Goal: Task Accomplishment & Management: Manage account settings

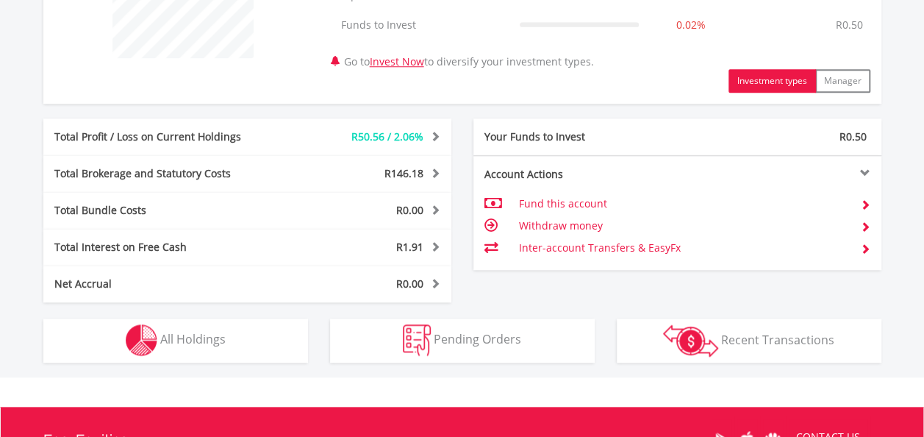
scroll to position [661, 0]
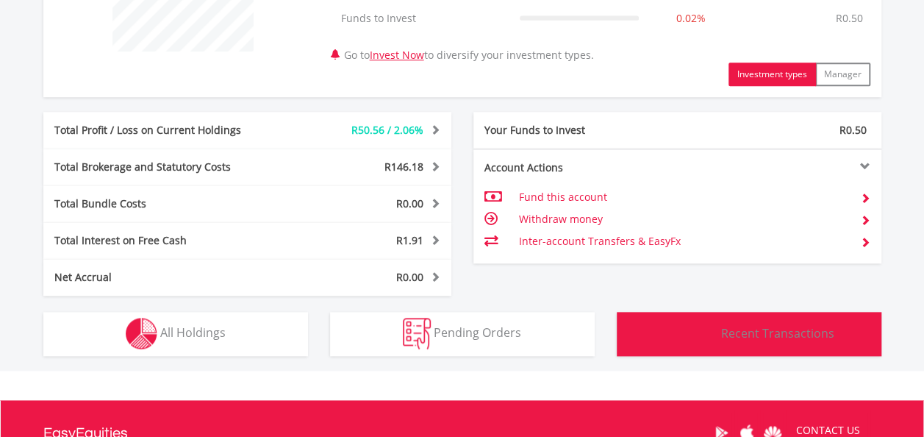
click at [728, 340] on button "Transactions Recent Transactions" at bounding box center [749, 334] width 265 height 44
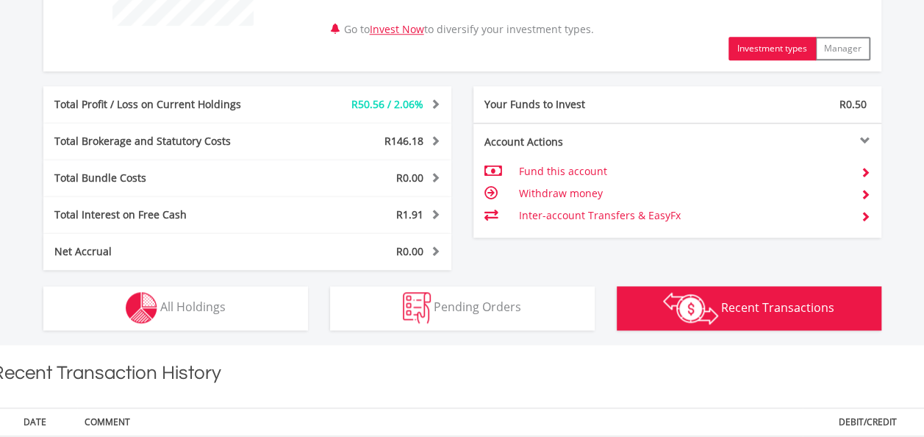
scroll to position [663, 0]
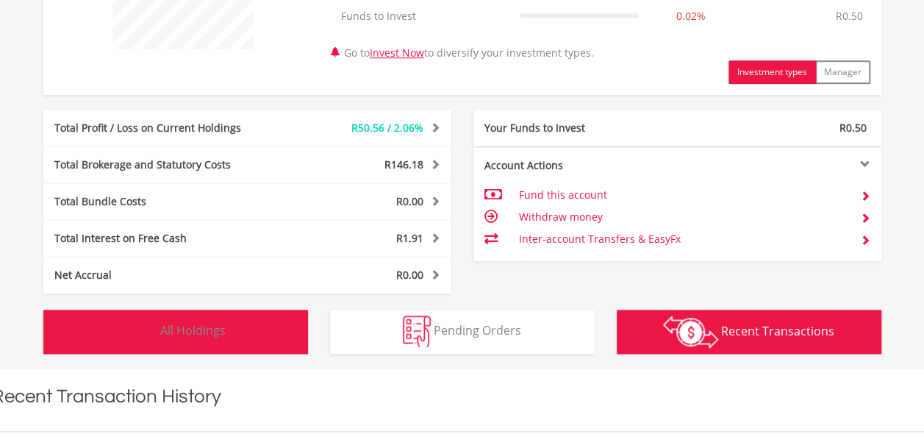
click at [187, 322] on span "All Holdings" at bounding box center [192, 330] width 65 height 16
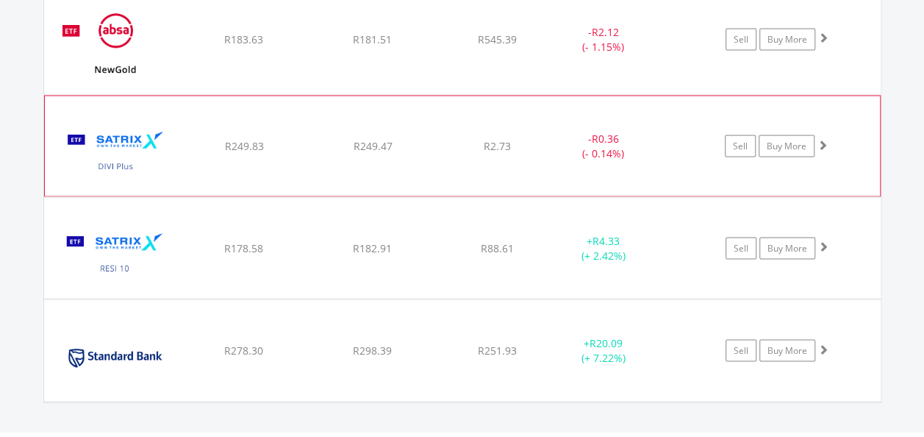
scroll to position [1427, 0]
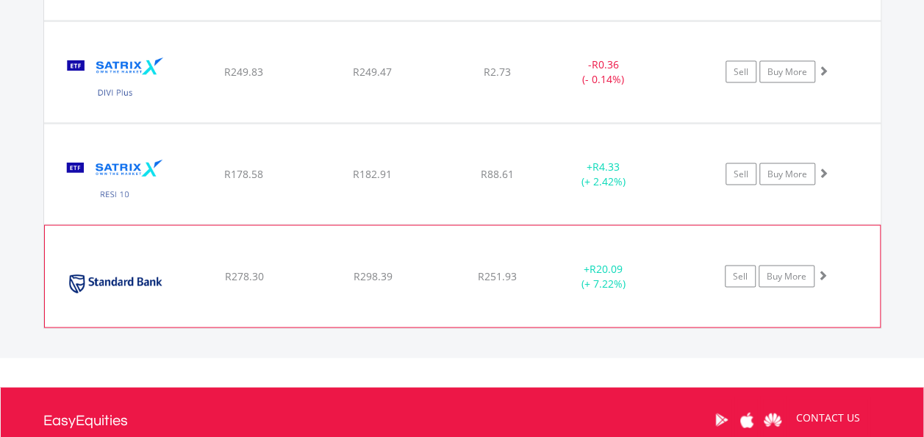
click at [823, 273] on span at bounding box center [822, 275] width 10 height 10
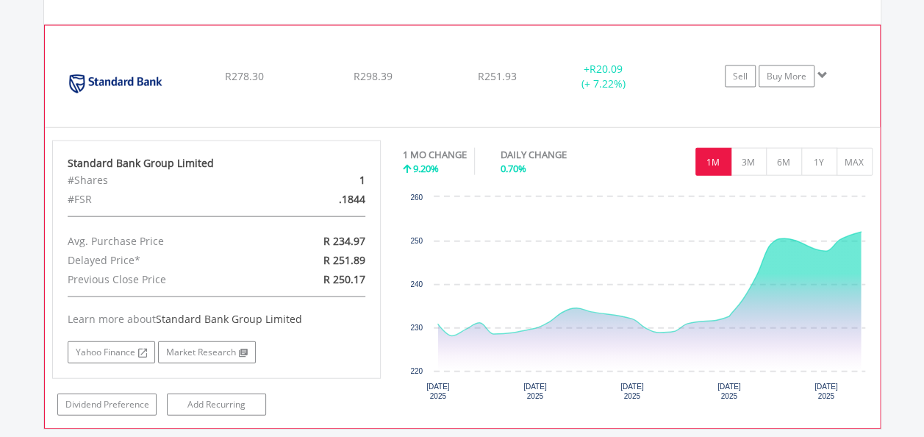
scroll to position [1648, 0]
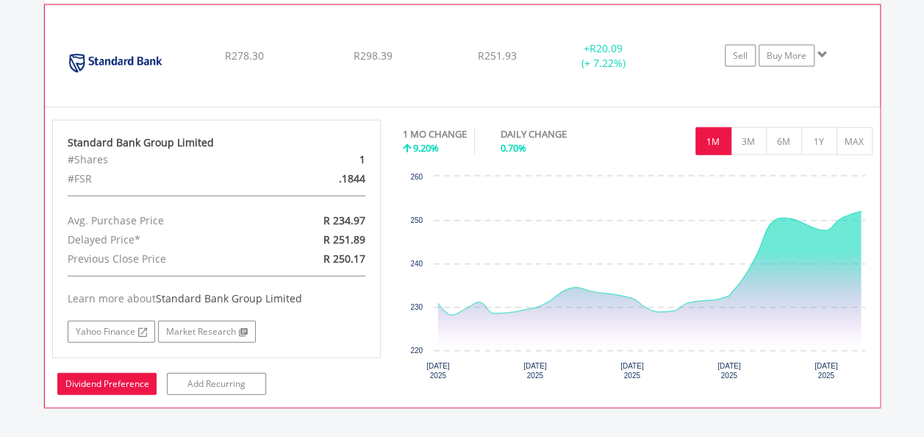
click at [97, 375] on link "Dividend Preference" at bounding box center [106, 384] width 99 height 22
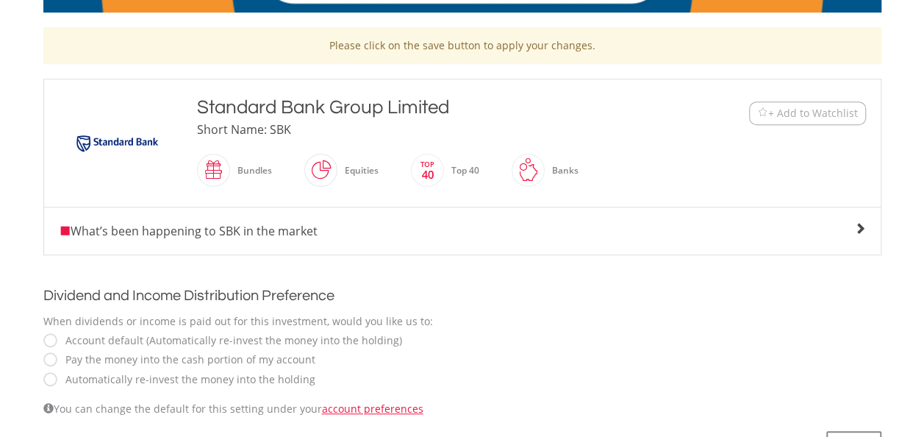
scroll to position [368, 0]
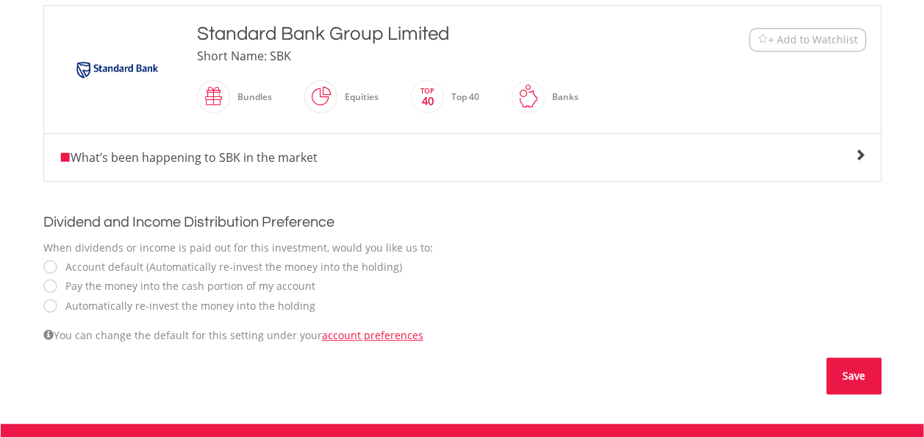
click at [850, 381] on button "Save" at bounding box center [853, 375] width 55 height 37
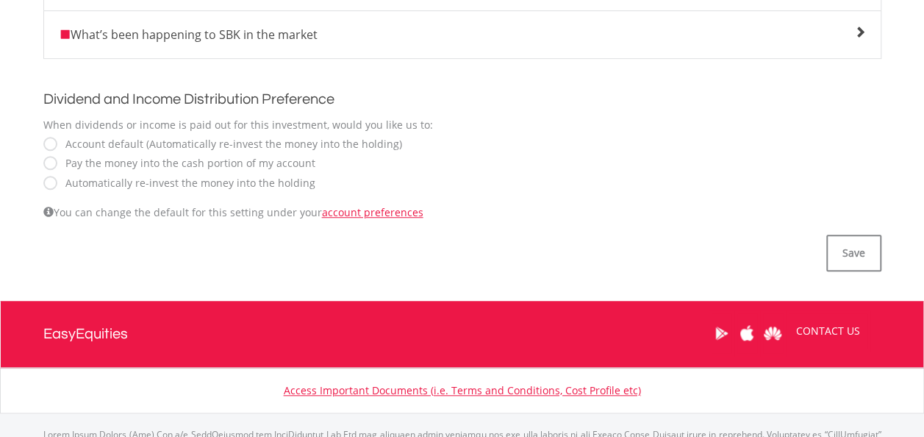
scroll to position [515, 0]
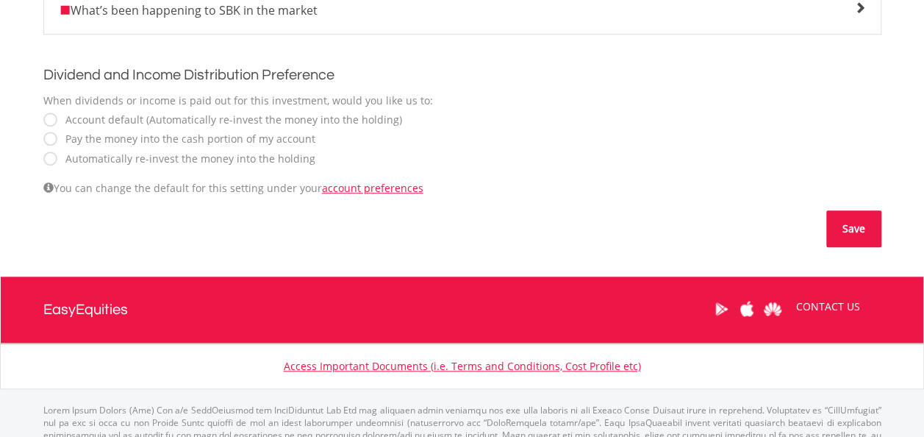
click at [857, 232] on button "Save" at bounding box center [853, 228] width 55 height 37
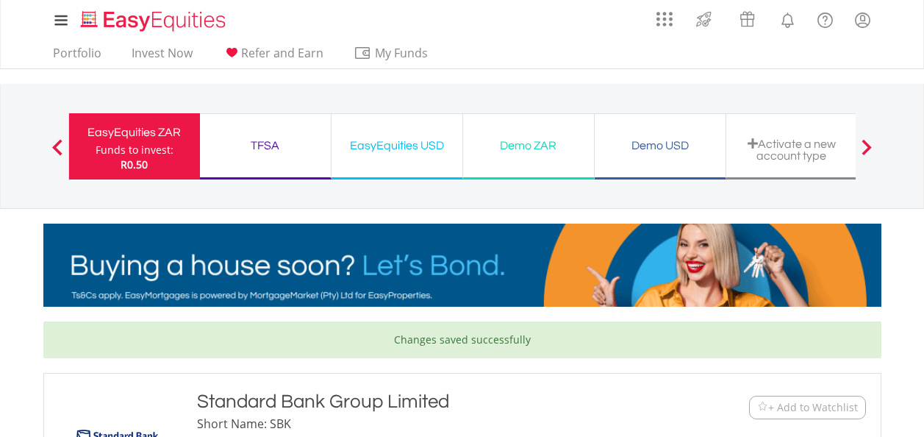
scroll to position [221, 0]
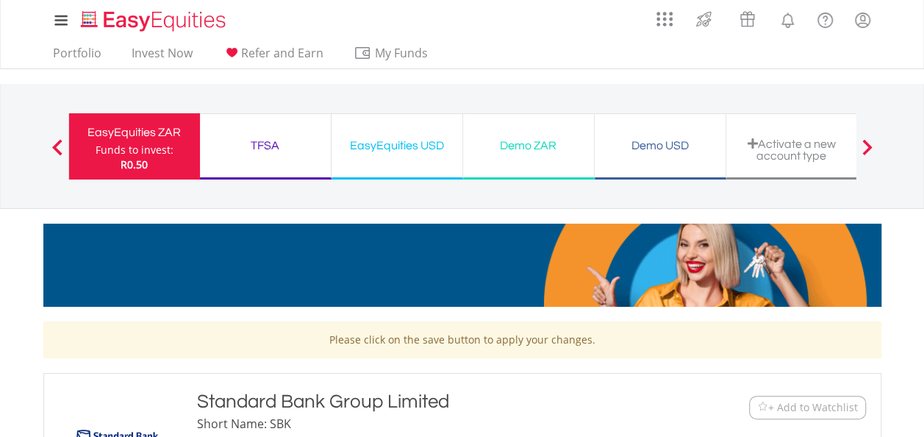
click at [60, 144] on span at bounding box center [57, 147] width 10 height 16
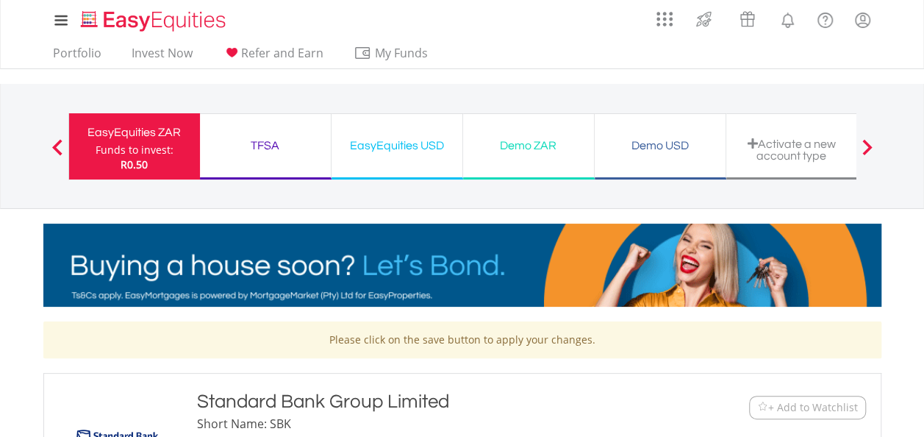
click at [54, 148] on span at bounding box center [57, 147] width 10 height 16
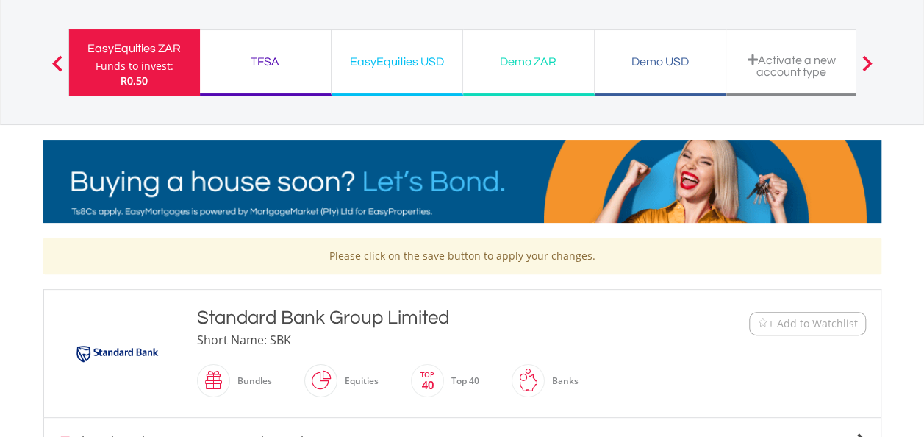
scroll to position [74, 0]
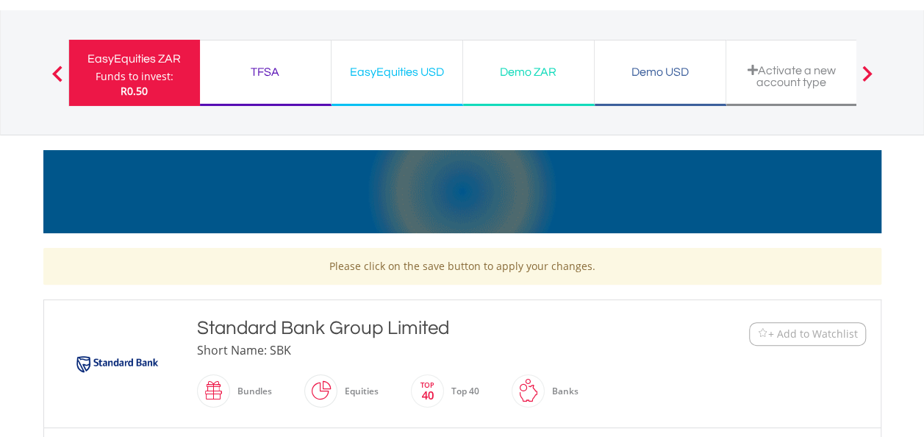
click at [140, 71] on div "Funds to invest:" at bounding box center [135, 76] width 78 height 15
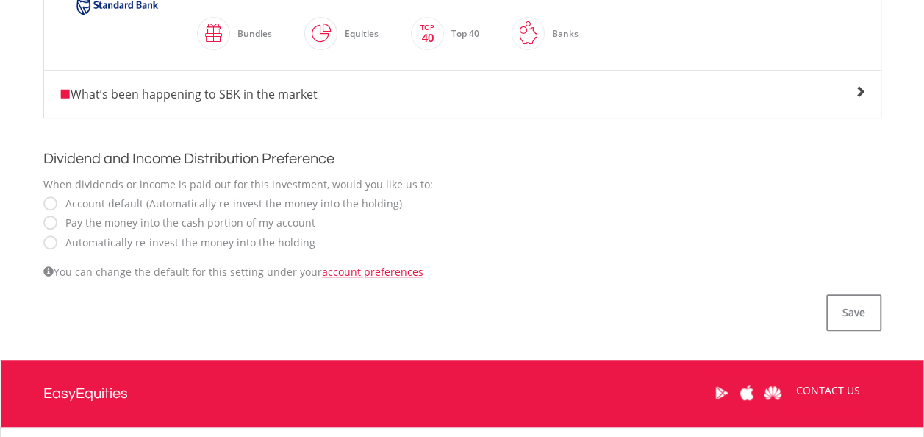
scroll to position [441, 0]
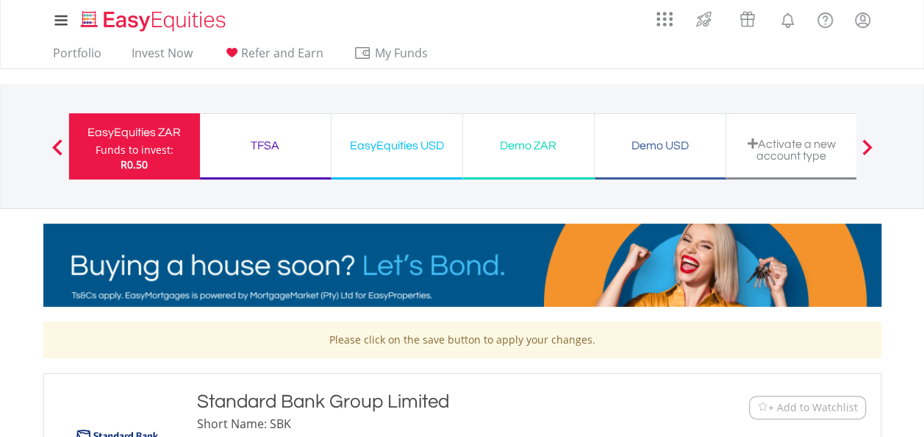
click at [276, 153] on div "TFSA" at bounding box center [265, 145] width 113 height 21
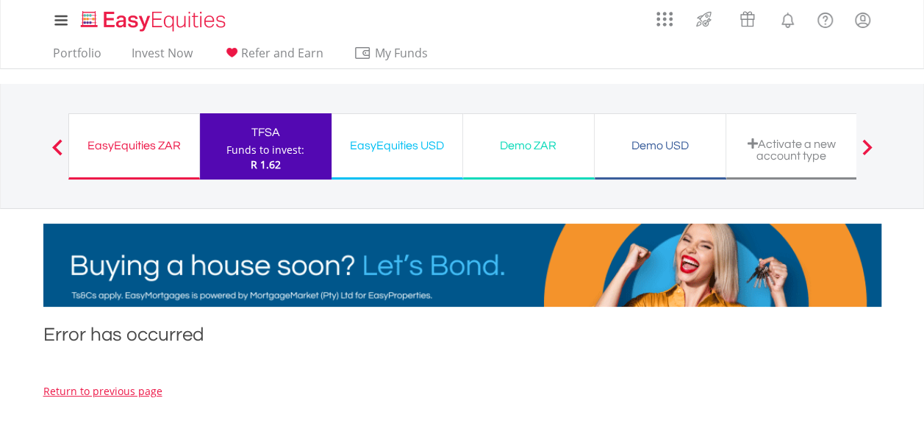
click at [168, 154] on div "EasyEquities ZAR" at bounding box center [134, 145] width 112 height 21
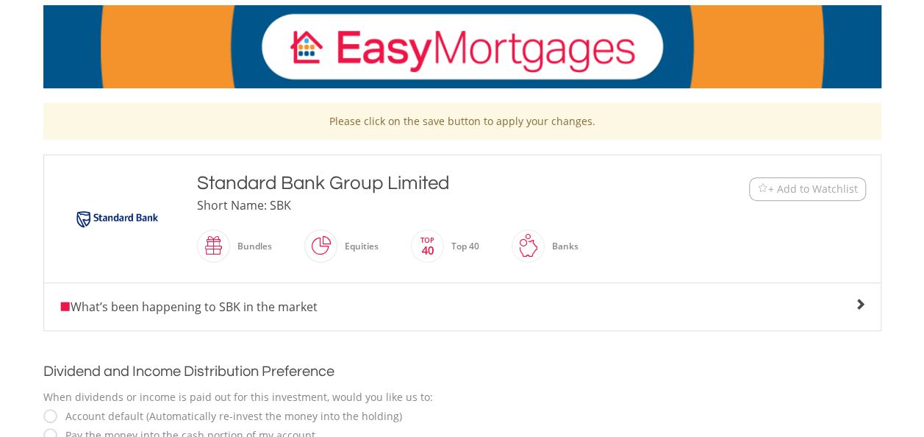
scroll to position [197, 0]
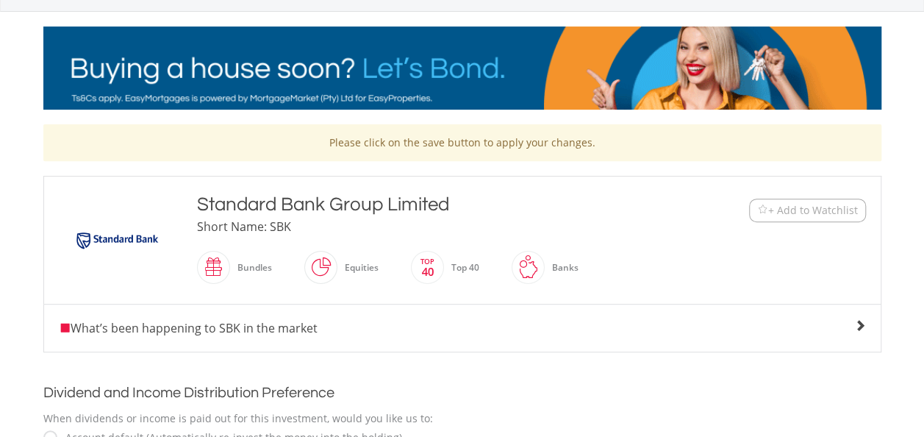
click at [126, 245] on img at bounding box center [117, 240] width 110 height 69
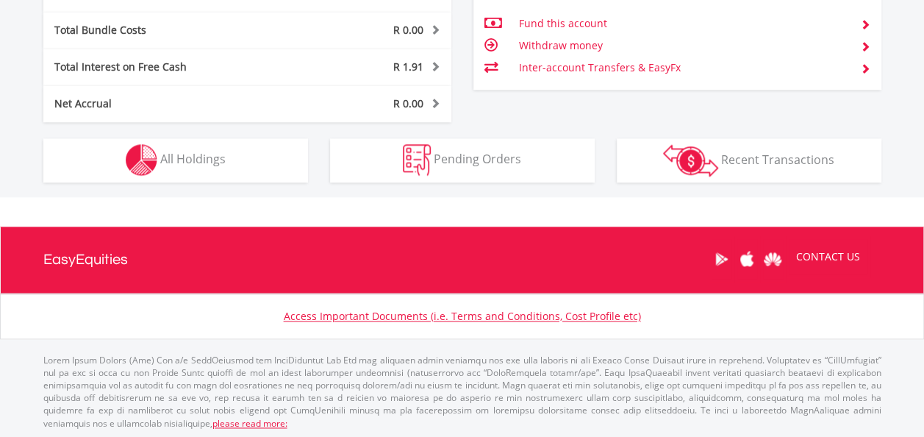
scroll to position [761, 0]
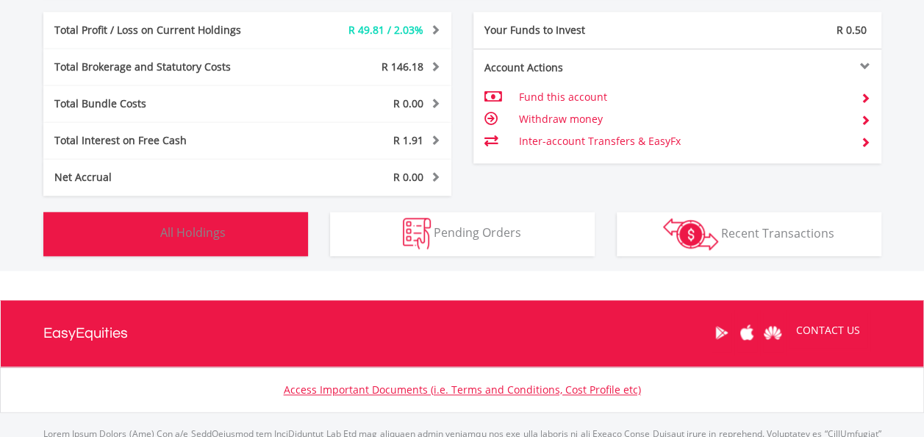
click at [219, 234] on span "All Holdings" at bounding box center [192, 232] width 65 height 16
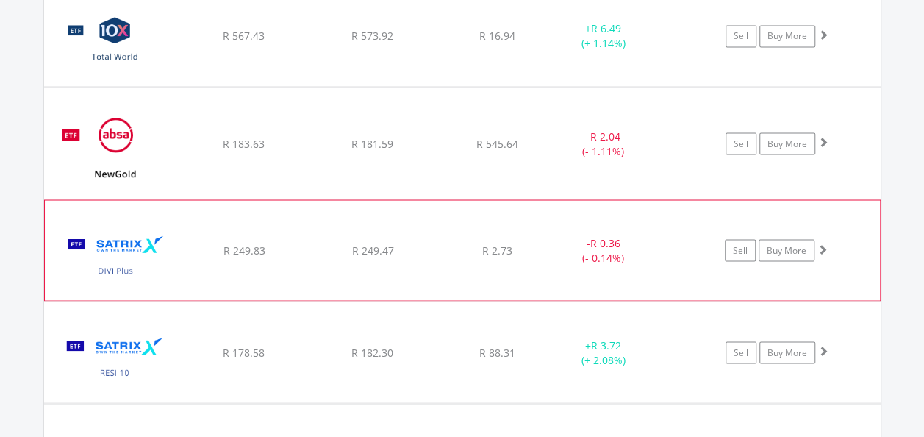
scroll to position [1280, 0]
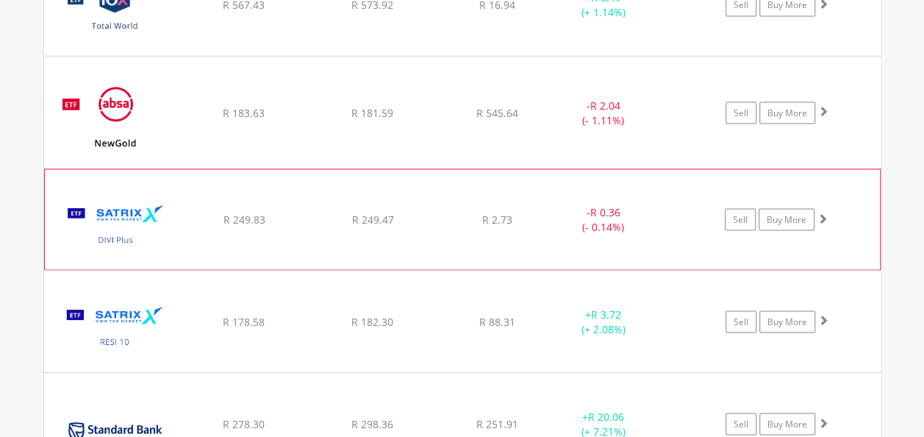
click at [824, 218] on span at bounding box center [822, 217] width 10 height 10
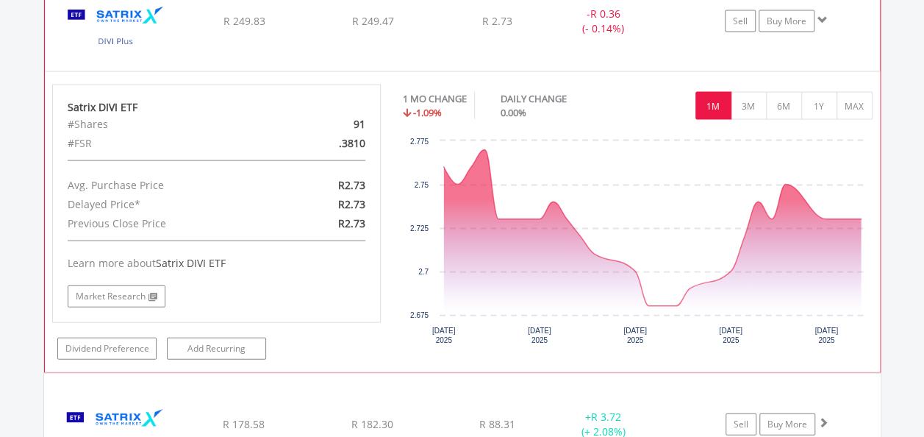
scroll to position [1501, 0]
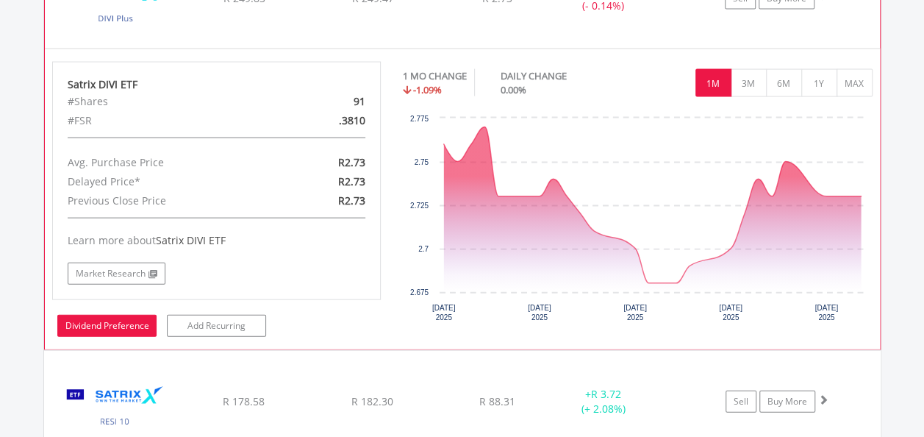
click at [129, 319] on link "Dividend Preference" at bounding box center [106, 326] width 99 height 22
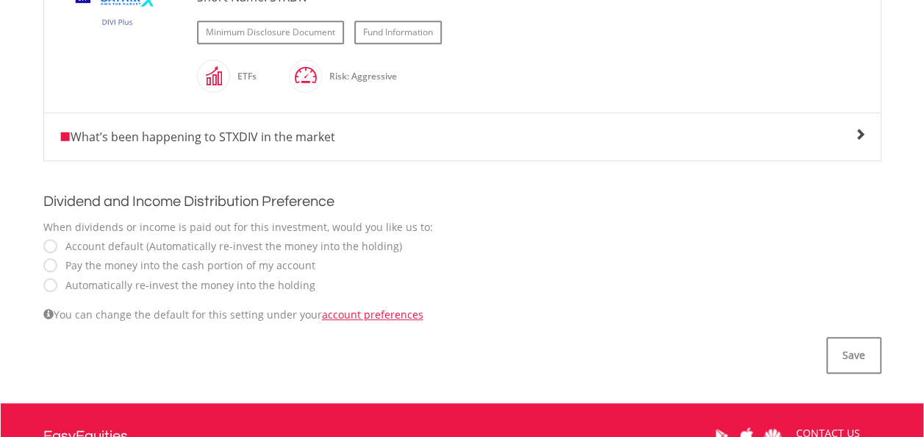
scroll to position [441, 0]
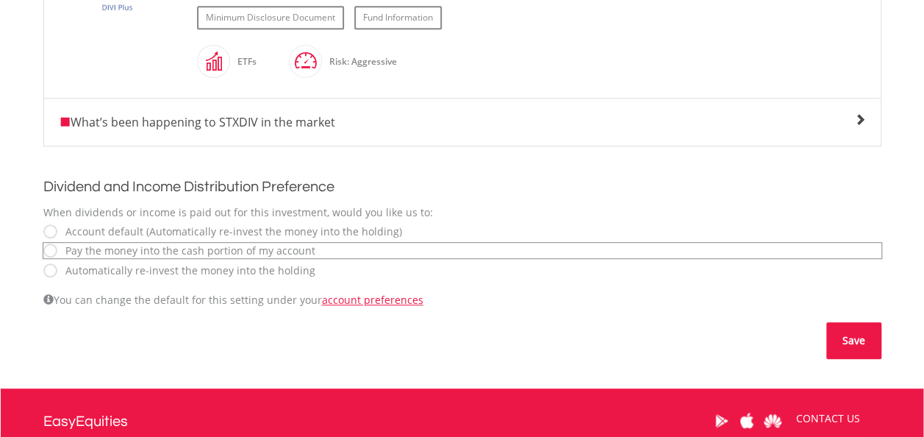
click at [837, 338] on button "Save" at bounding box center [853, 340] width 55 height 37
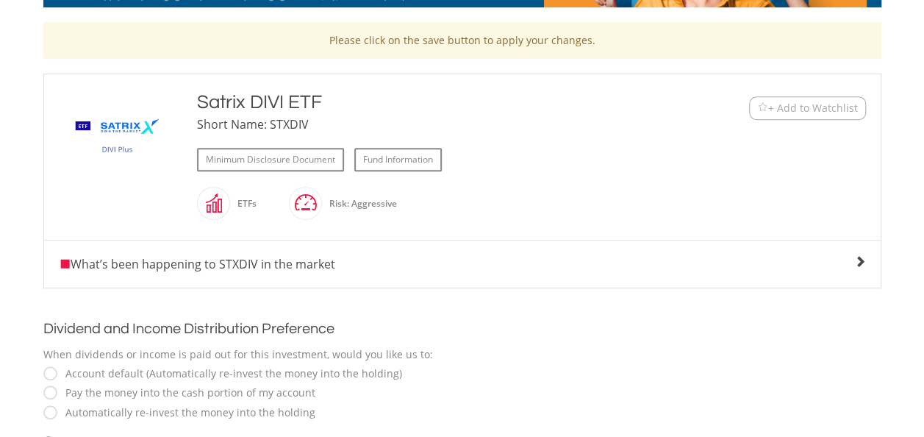
scroll to position [294, 0]
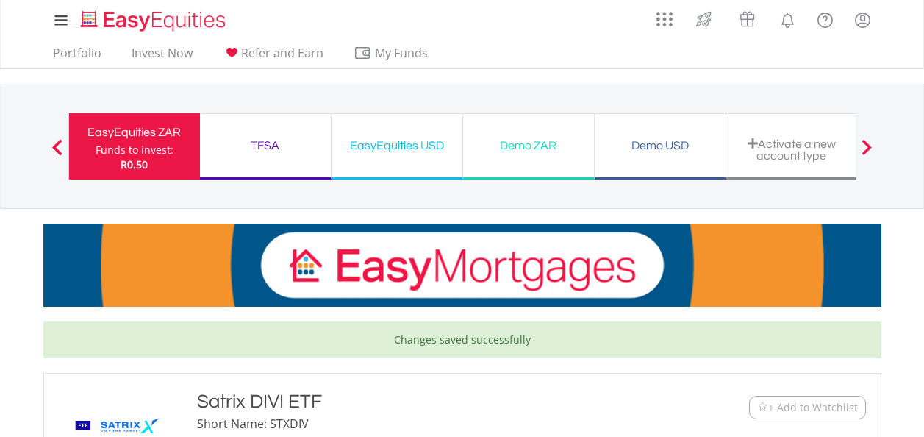
scroll to position [368, 0]
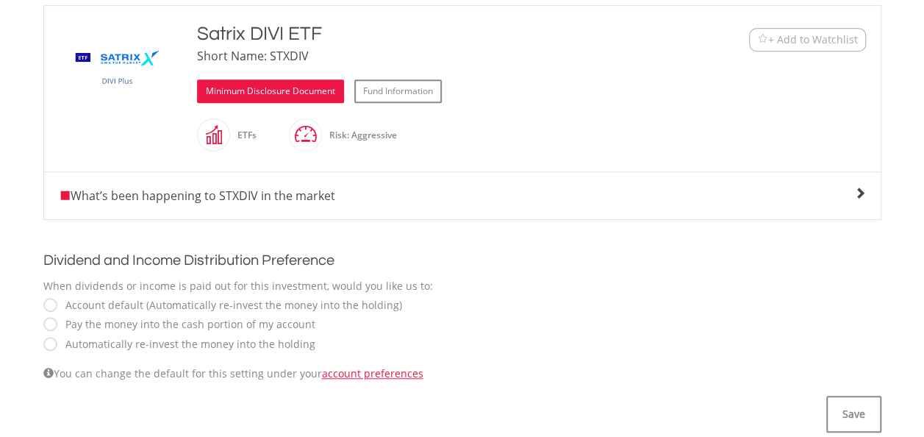
click at [303, 91] on link "Minimum Disclosure Document" at bounding box center [270, 91] width 147 height 24
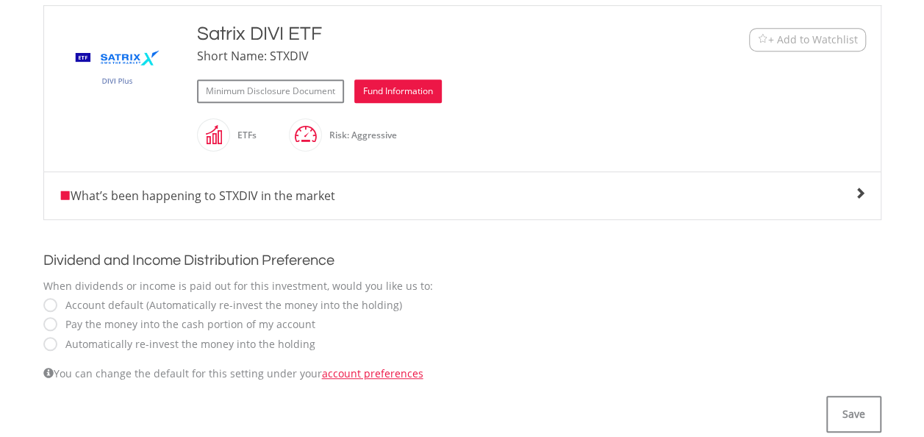
click at [400, 92] on link "Fund Information" at bounding box center [397, 91] width 87 height 24
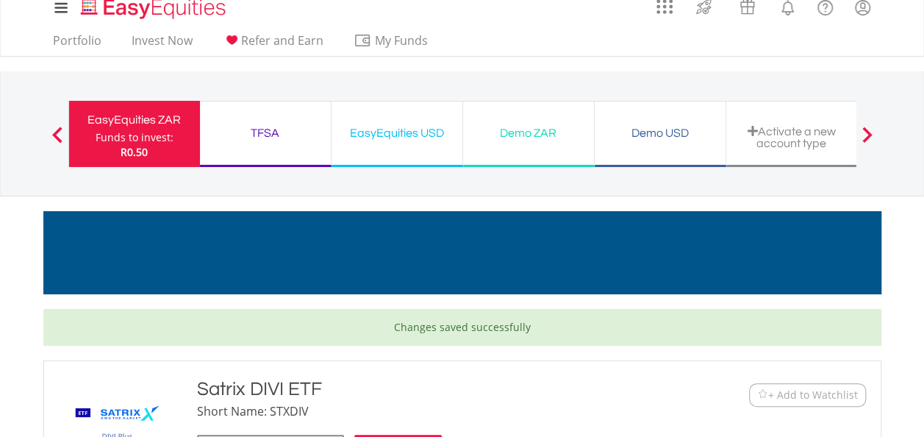
scroll to position [0, 0]
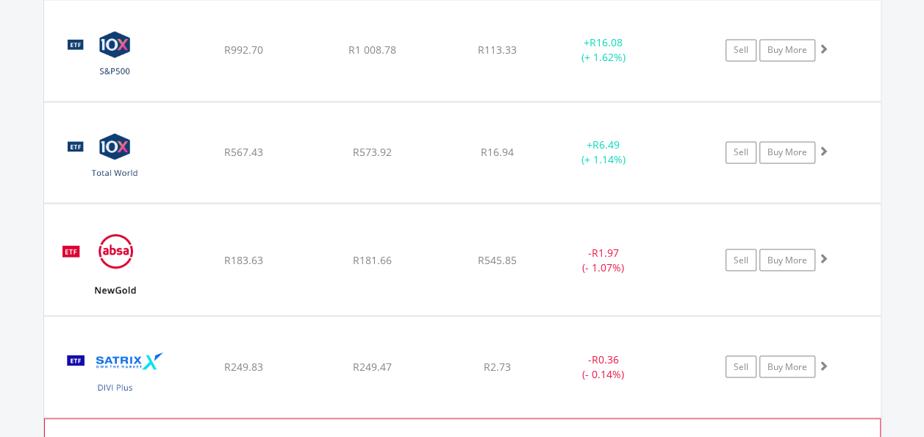
scroll to position [1060, 0]
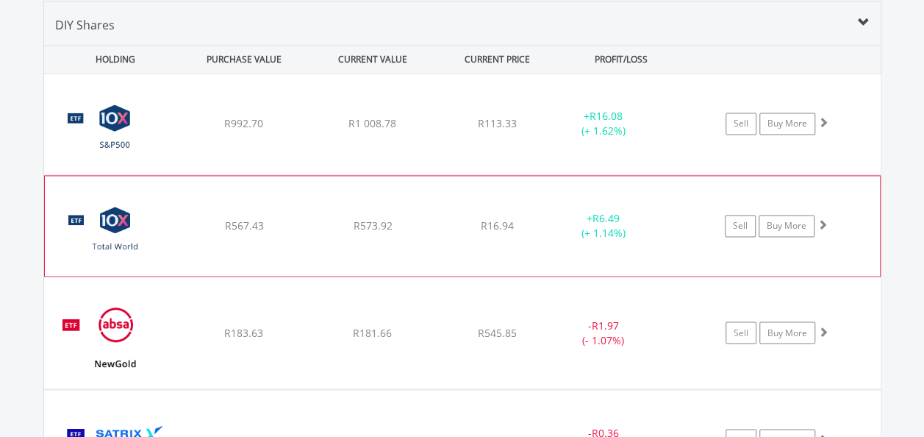
drag, startPoint x: 822, startPoint y: 222, endPoint x: 650, endPoint y: 197, distance: 173.8
click at [822, 222] on span at bounding box center [822, 224] width 10 height 10
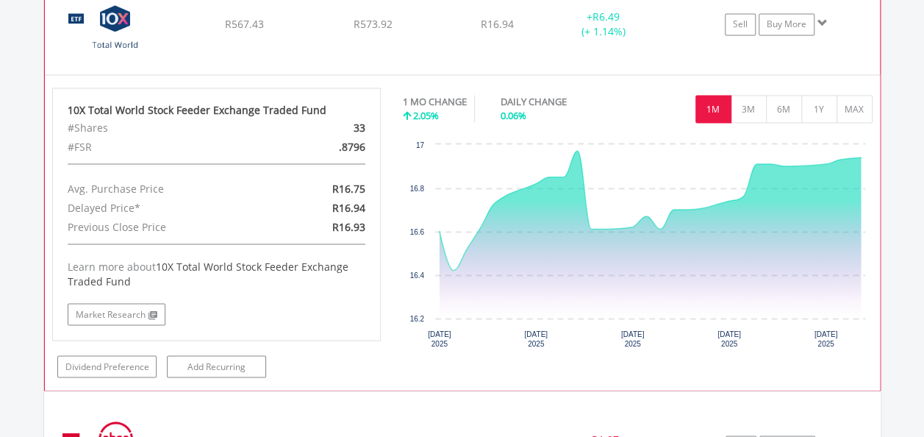
scroll to position [1280, 0]
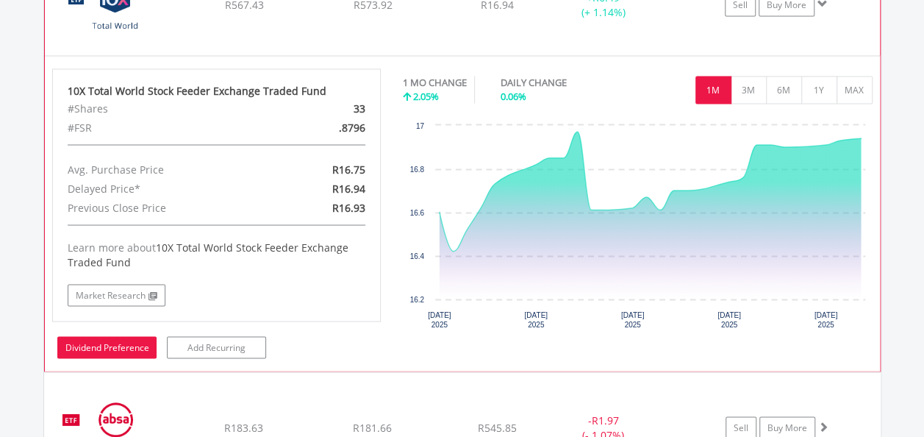
click at [104, 340] on link "Dividend Preference" at bounding box center [106, 347] width 99 height 22
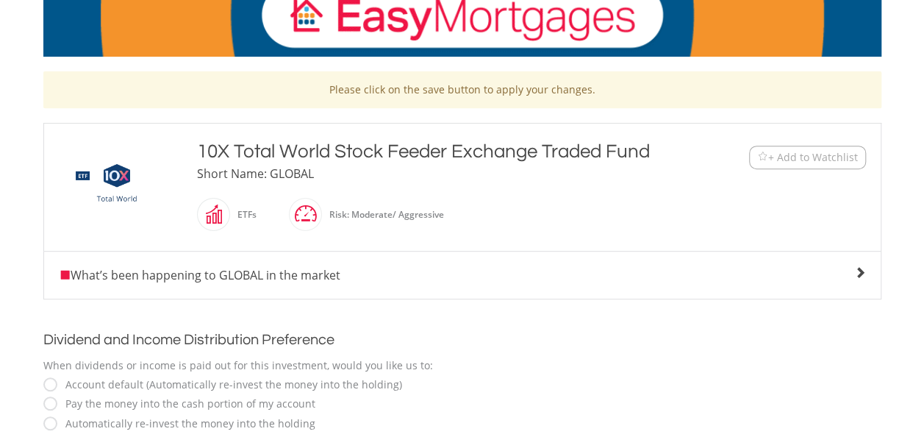
scroll to position [221, 0]
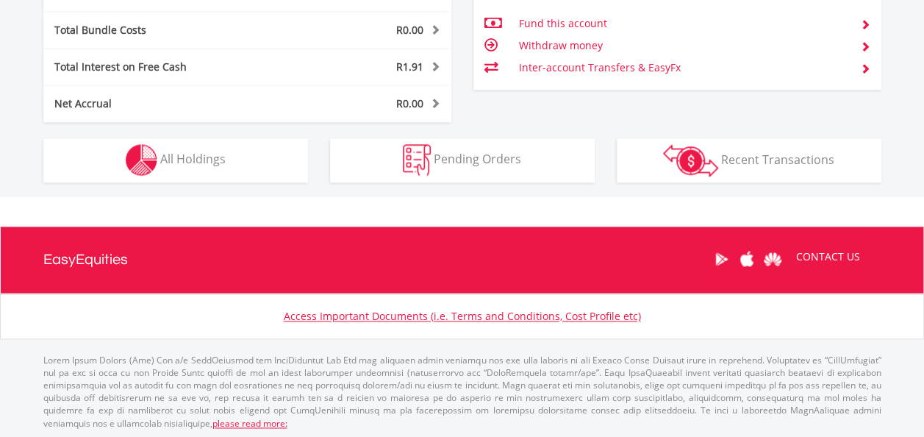
scroll to position [141, 279]
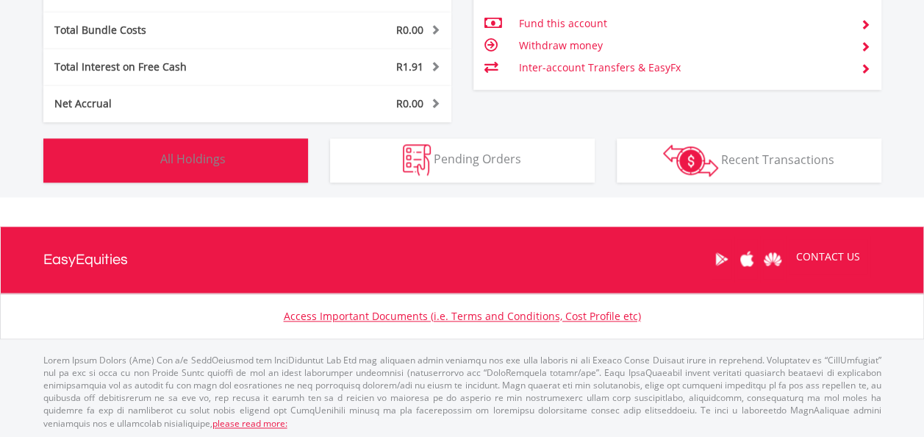
click at [207, 163] on span "All Holdings" at bounding box center [192, 159] width 65 height 16
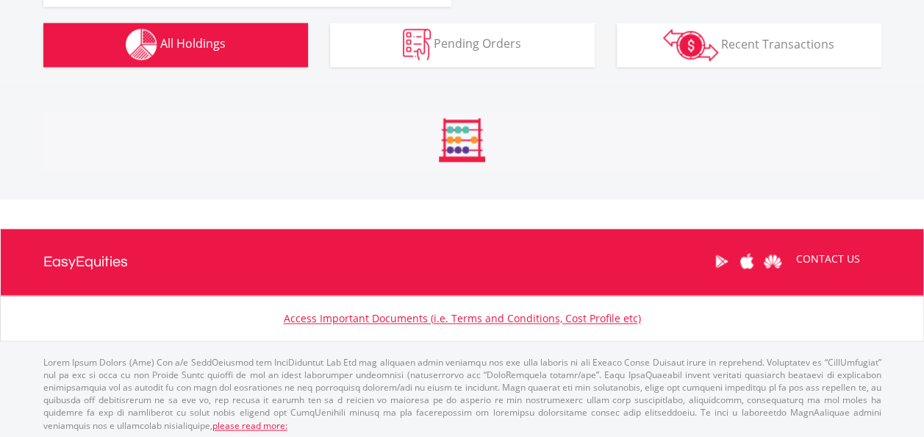
scroll to position [1060, 0]
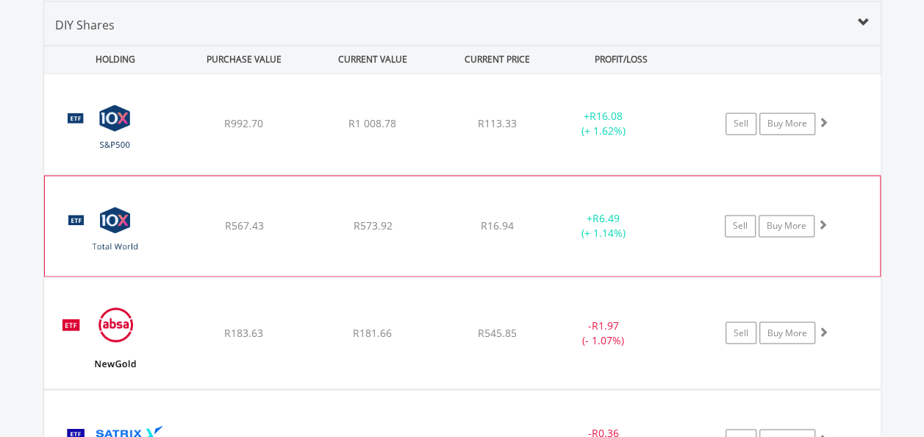
click at [825, 222] on span at bounding box center [822, 224] width 10 height 10
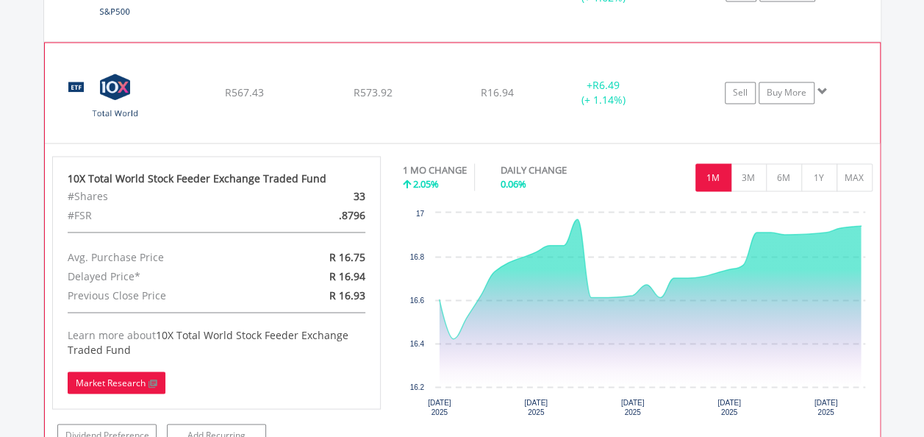
scroll to position [1207, 0]
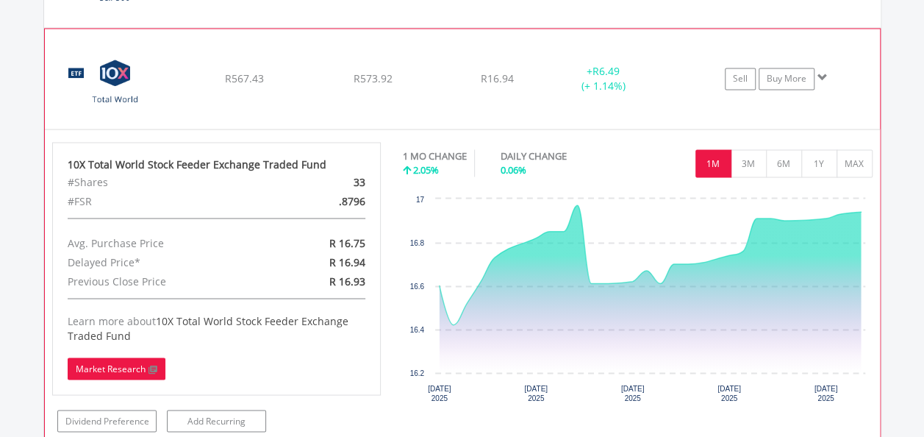
click at [118, 360] on link "Market Research" at bounding box center [117, 368] width 98 height 22
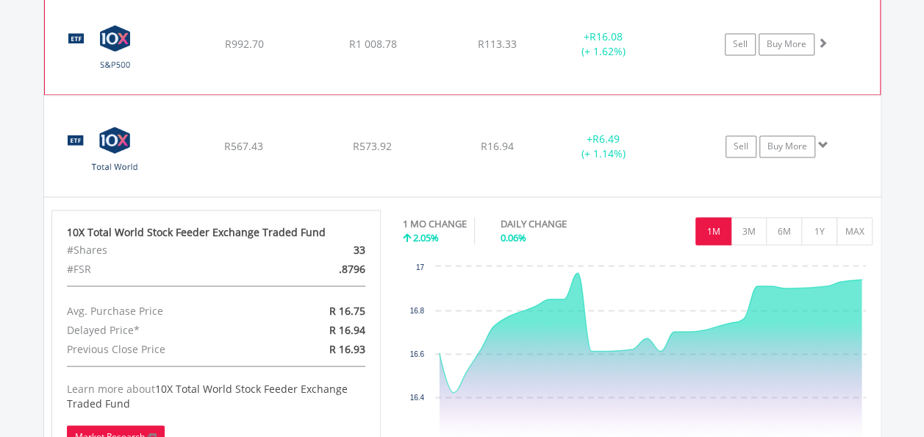
scroll to position [1133, 0]
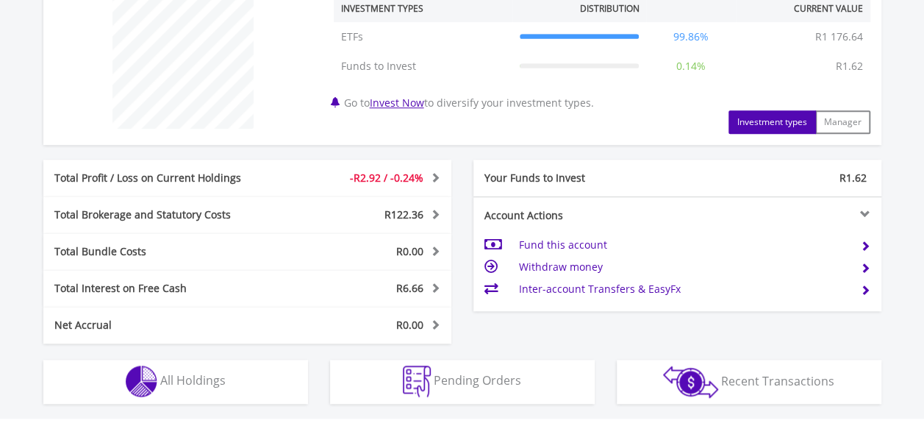
scroll to position [588, 0]
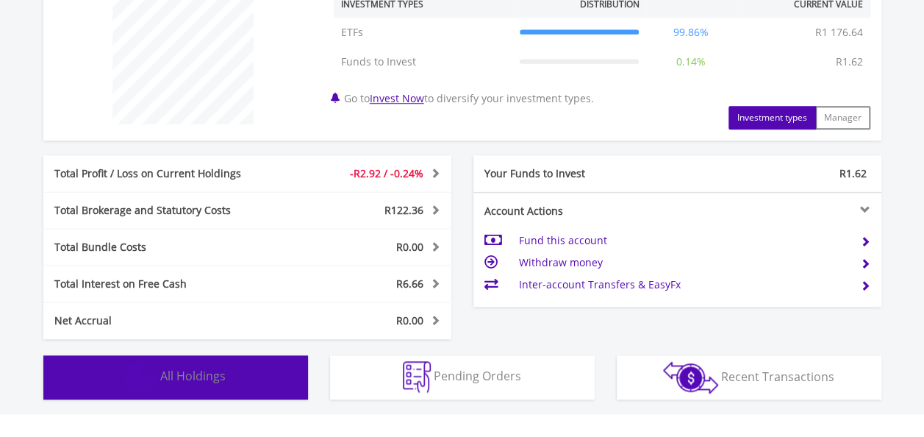
click at [160, 376] on span "All Holdings" at bounding box center [192, 376] width 65 height 16
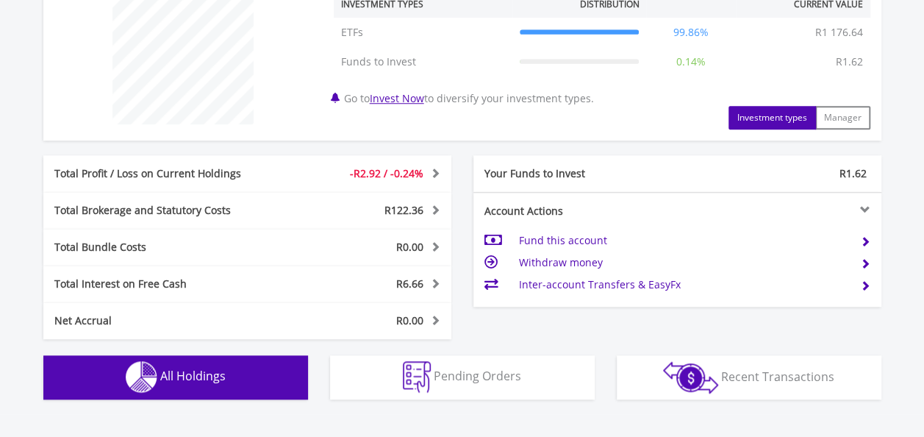
scroll to position [1031, 0]
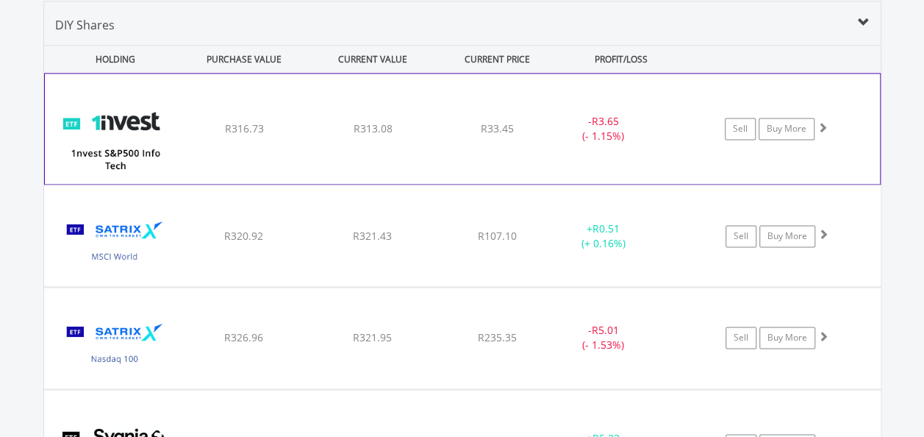
click at [825, 124] on span at bounding box center [822, 127] width 10 height 10
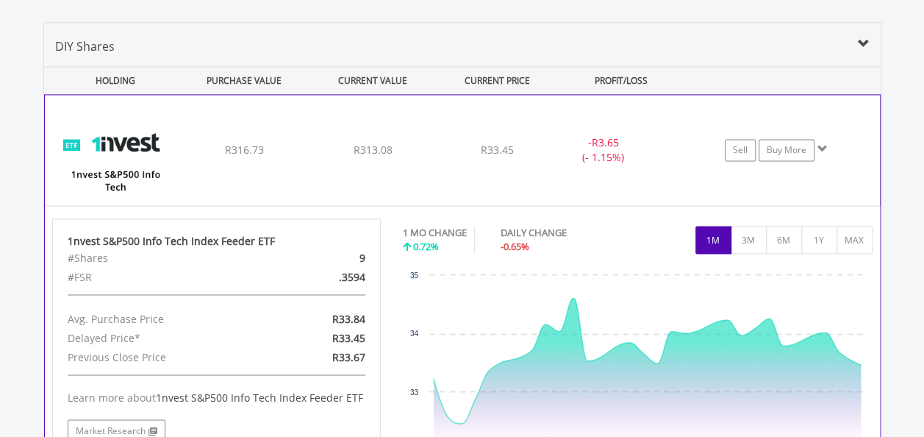
scroll to position [957, 0]
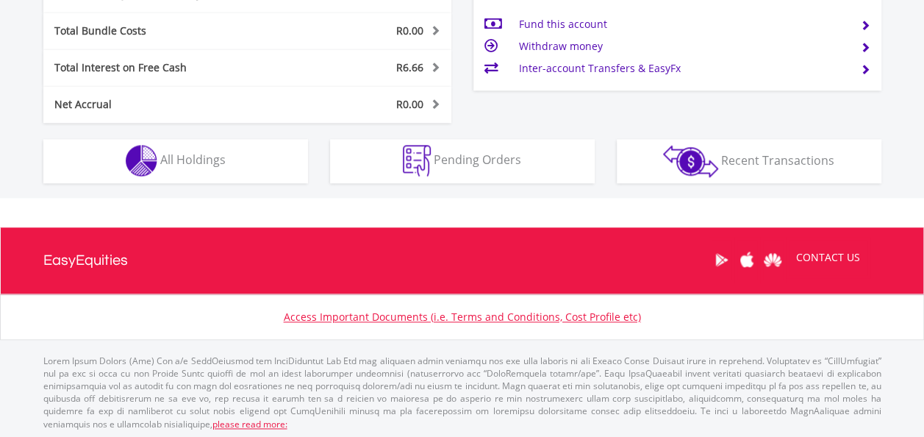
scroll to position [805, 0]
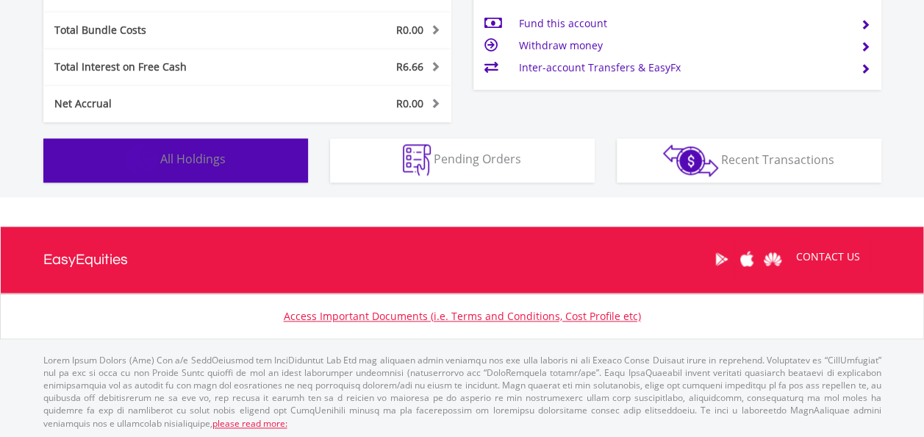
click at [185, 162] on span "All Holdings" at bounding box center [192, 159] width 65 height 16
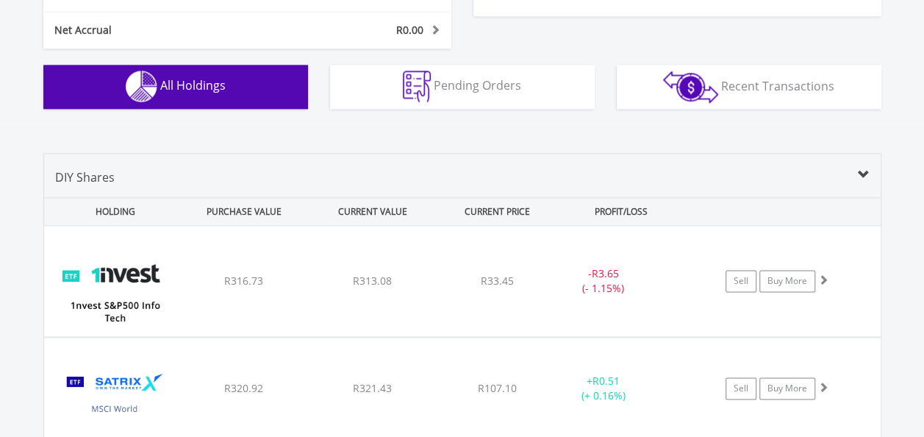
scroll to position [1031, 0]
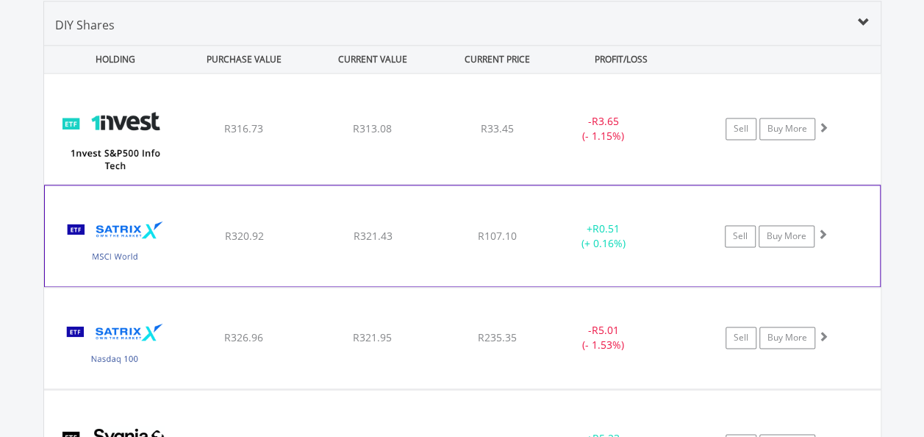
click at [822, 231] on span at bounding box center [822, 234] width 10 height 10
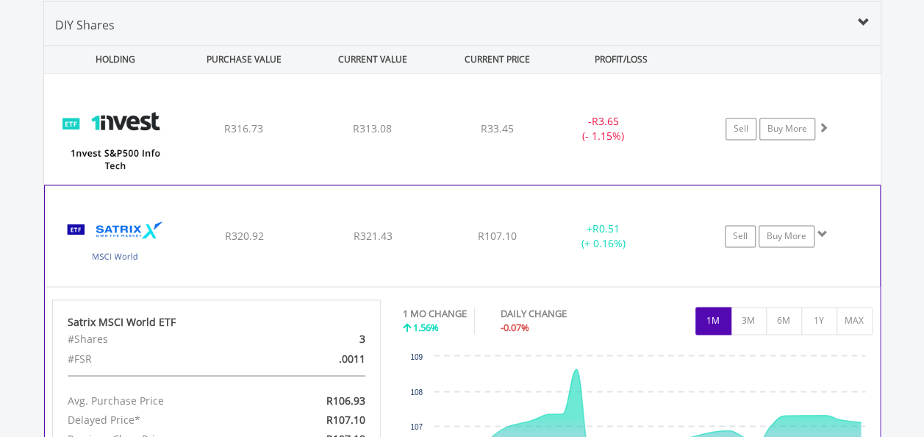
click at [825, 229] on span at bounding box center [822, 234] width 10 height 10
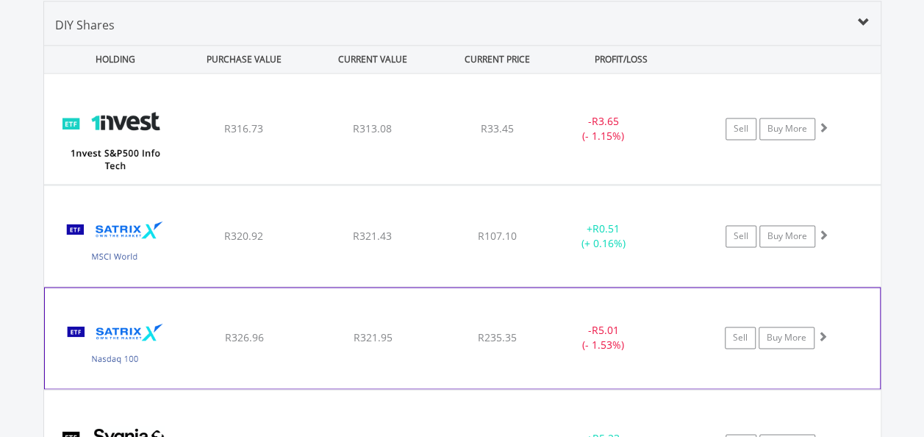
click at [820, 331] on span at bounding box center [822, 336] width 10 height 10
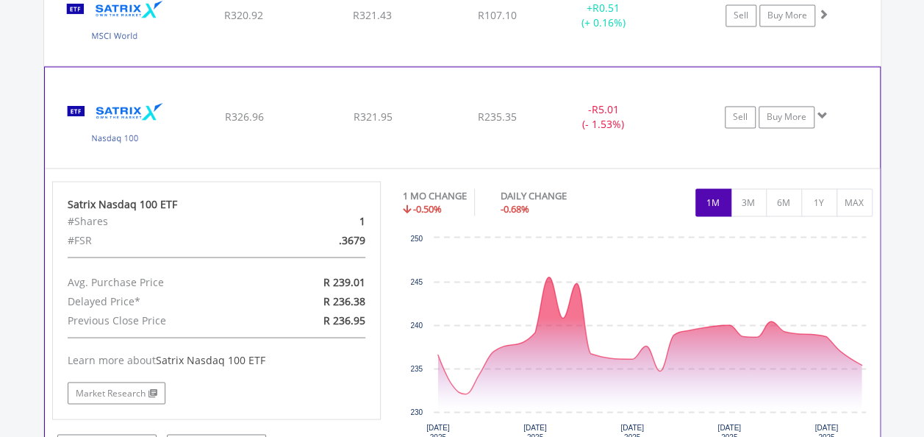
scroll to position [1178, 0]
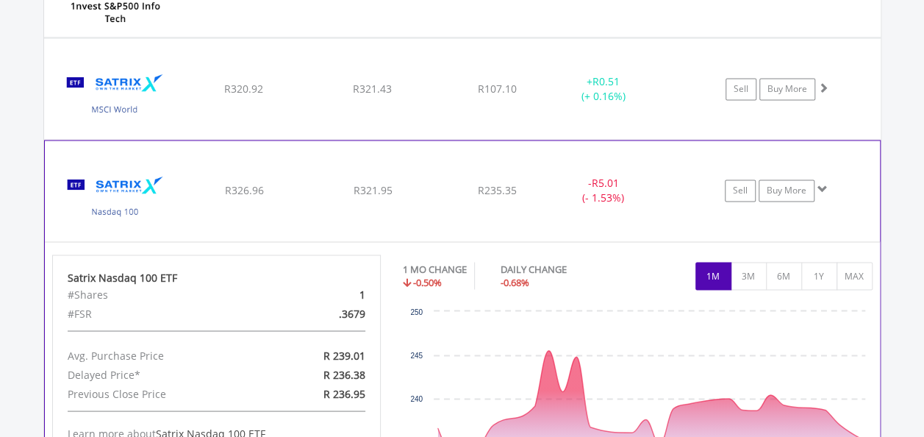
click at [822, 184] on span at bounding box center [822, 189] width 10 height 10
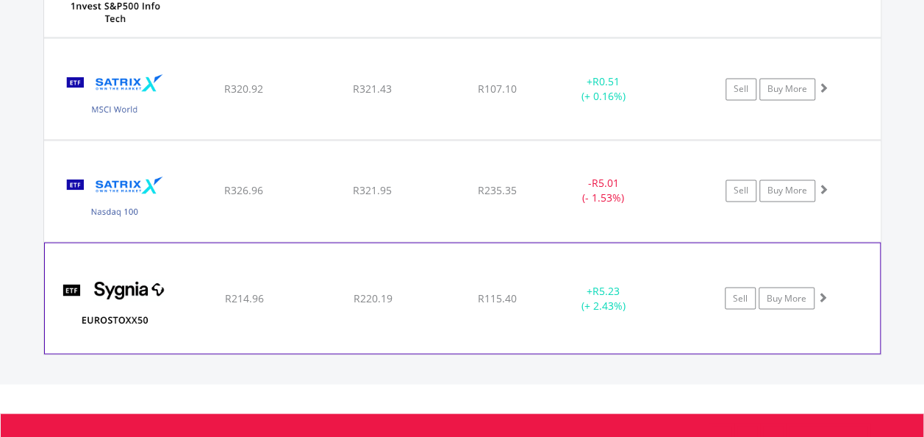
click at [822, 292] on span at bounding box center [822, 296] width 10 height 10
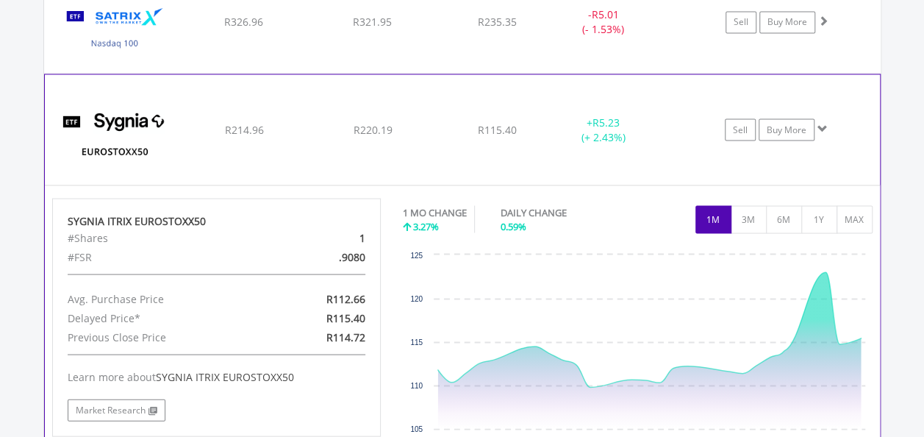
scroll to position [1325, 0]
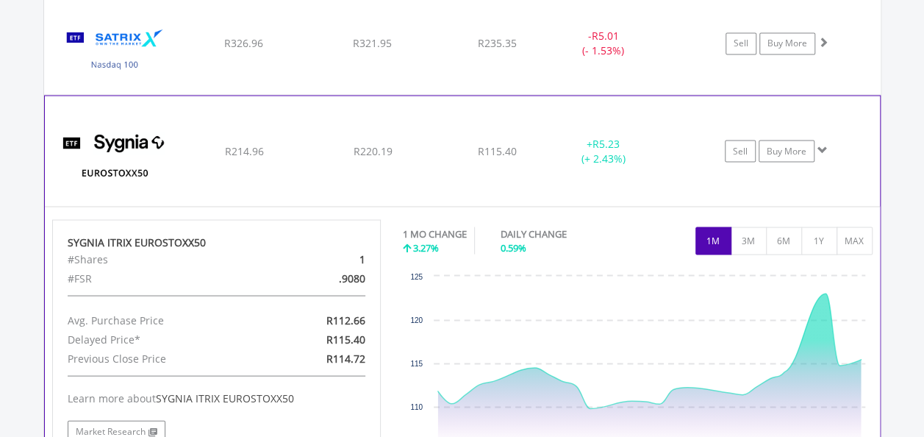
click at [825, 145] on span at bounding box center [822, 149] width 10 height 10
